Goal: Contribute content

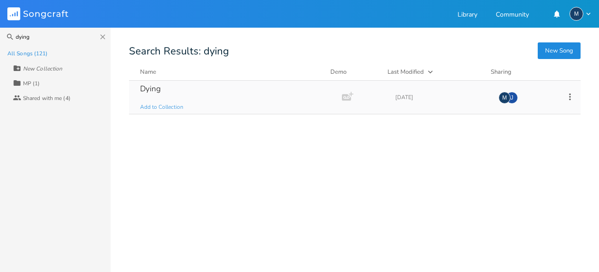
type input "dying"
click at [140, 87] on div "Dying" at bounding box center [150, 89] width 21 height 8
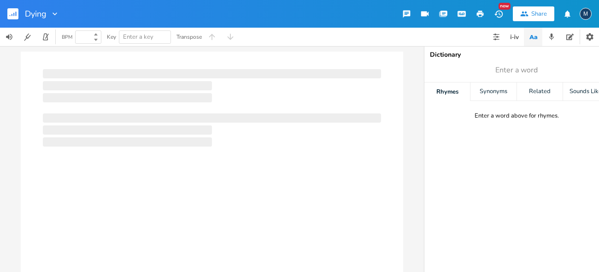
type input "100"
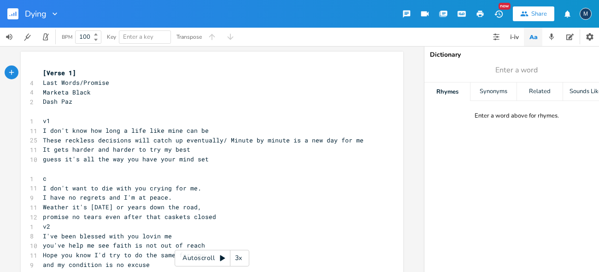
scroll to position [41, 0]
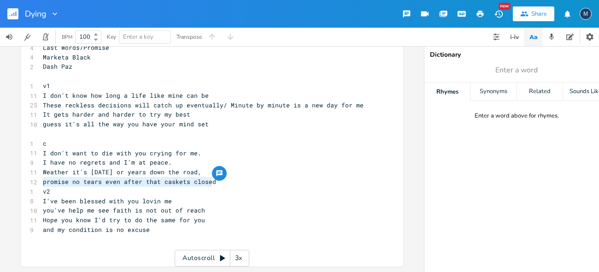
drag, startPoint x: 40, startPoint y: 176, endPoint x: 237, endPoint y: 173, distance: 196.5
click at [236, 177] on pre "promise no tears even after that caskets closed" at bounding box center [207, 182] width 333 height 10
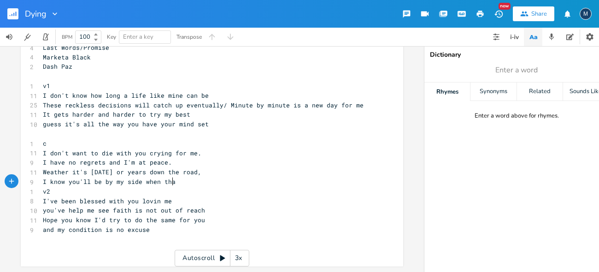
type textarea "I know you'll be by my side when that"
type textarea "e casket is closed"
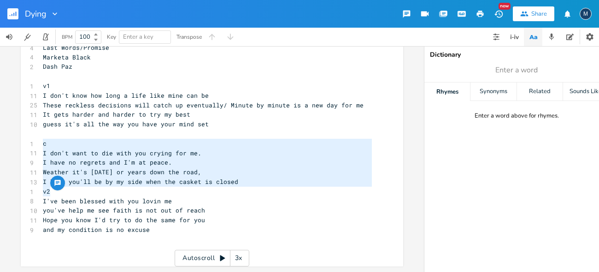
drag, startPoint x: 39, startPoint y: 138, endPoint x: 229, endPoint y: 184, distance: 195.1
click at [228, 184] on div "[Verse 1] 4 Last Words/Promise 4 Marketa Black 2 Dash Paz ​ 1 v1 11 I don't kno…" at bounding box center [207, 143] width 333 height 220
type textarea "​c I don't want to die with you crying for me. I have no regrets and I'm at pea…"
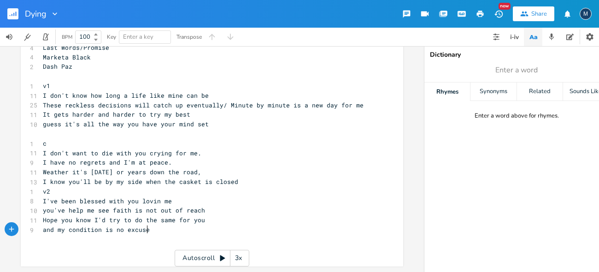
click at [158, 228] on pre "and my condition is no excuse" at bounding box center [207, 230] width 333 height 10
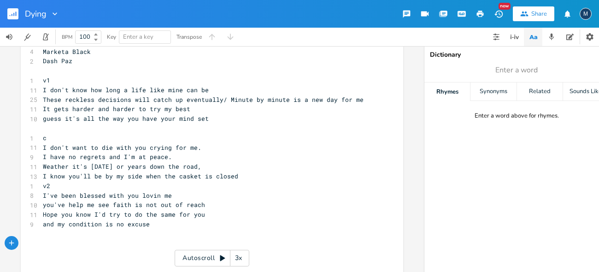
type textarea "​"
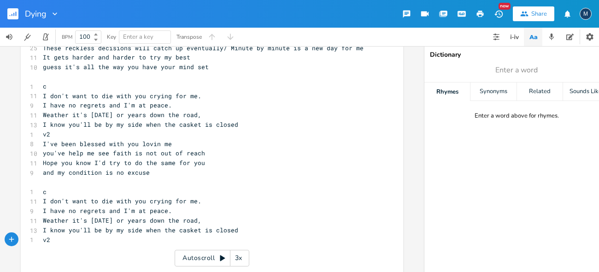
scroll to position [108, 0]
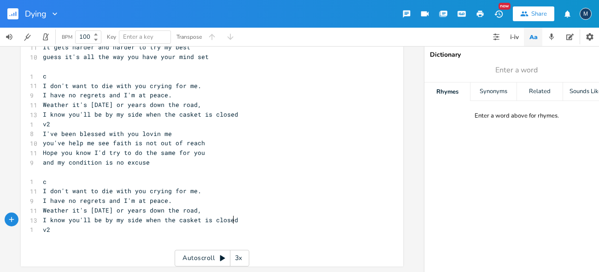
click at [248, 216] on pre "I know you'll be by my side when the casket is closed" at bounding box center [207, 220] width 333 height 10
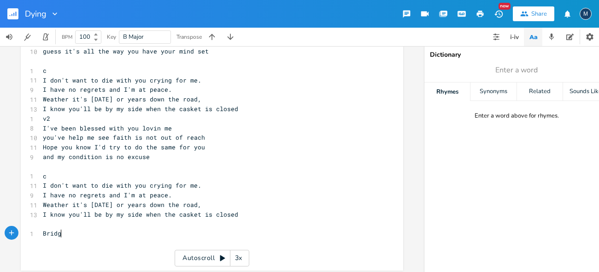
type textarea "Bridge"
type textarea "no one is"
type textarea "[DATE] not a guarentee for anyone"
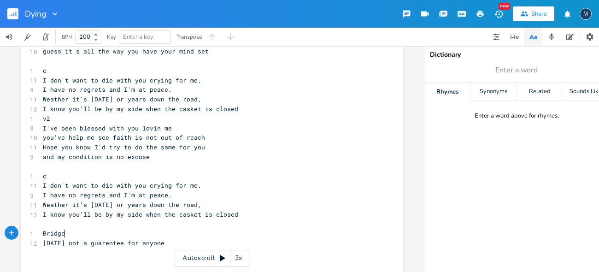
click at [70, 235] on pre "Bridge" at bounding box center [207, 234] width 333 height 10
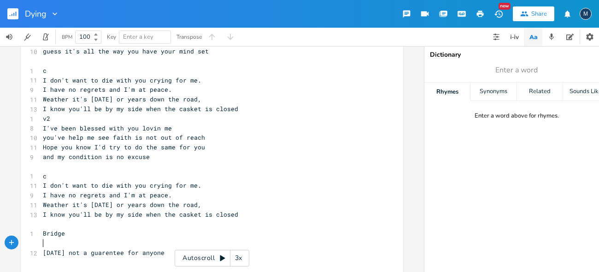
scroll to position [146, 0]
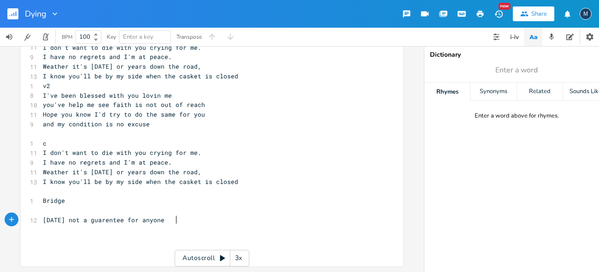
click at [176, 215] on pre "[DATE] not a guarentee for anyone" at bounding box center [207, 220] width 333 height 10
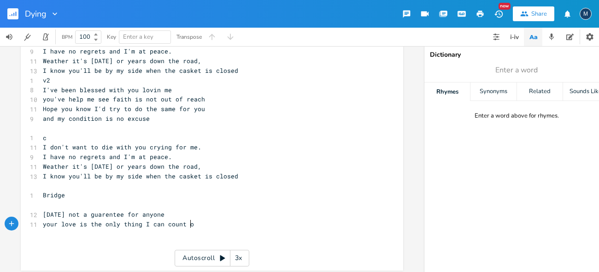
type textarea "your love is the only thing I can count on"
click at [71, 194] on pre "Bridge" at bounding box center [207, 195] width 333 height 10
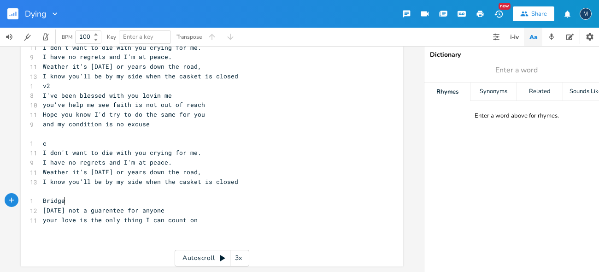
scroll to position [0, 0]
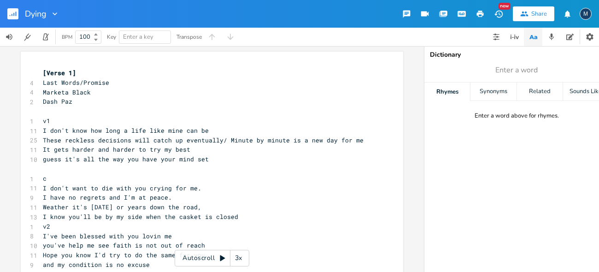
click at [531, 16] on button "Share" at bounding box center [534, 13] width 42 height 15
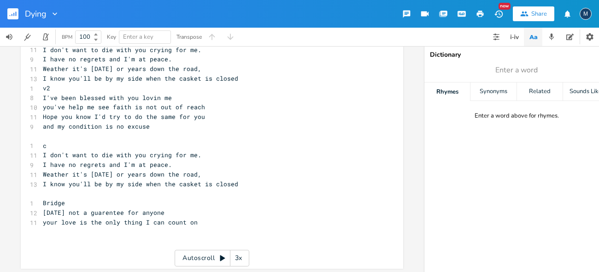
scroll to position [146, 0]
